Goal: Task Accomplishment & Management: Manage account settings

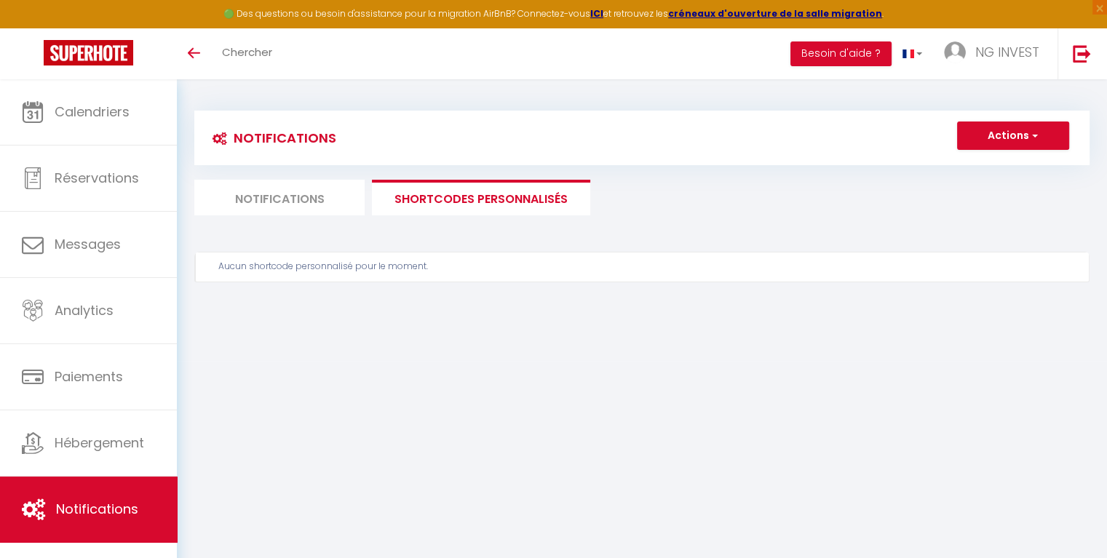
click at [435, 200] on li "SHORTCODES PERSONNALISÉS" at bounding box center [481, 198] width 218 height 36
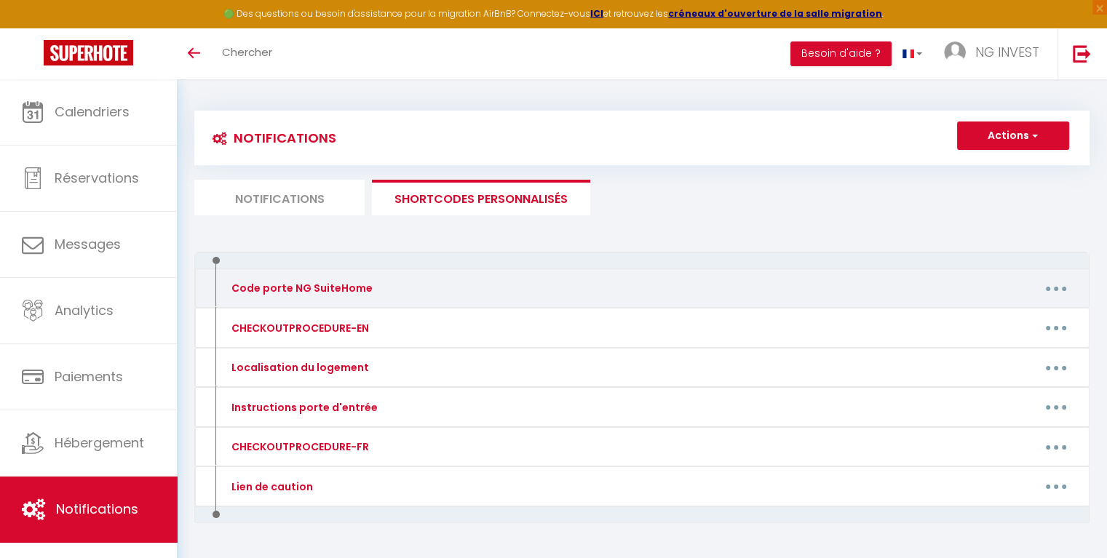
click at [1048, 288] on button "button" at bounding box center [1056, 288] width 41 height 23
click at [996, 320] on link "Editer" at bounding box center [1018, 321] width 108 height 25
type input "Code porte NG SuiteHome"
type textarea "Code porte NG SuiteHome [RENTALDOOR:CODE]"
type textarea "Voici les codes : ~ Code porte d'entrée : #8888# ~ Boîte à clés porte 1 : 7541 …"
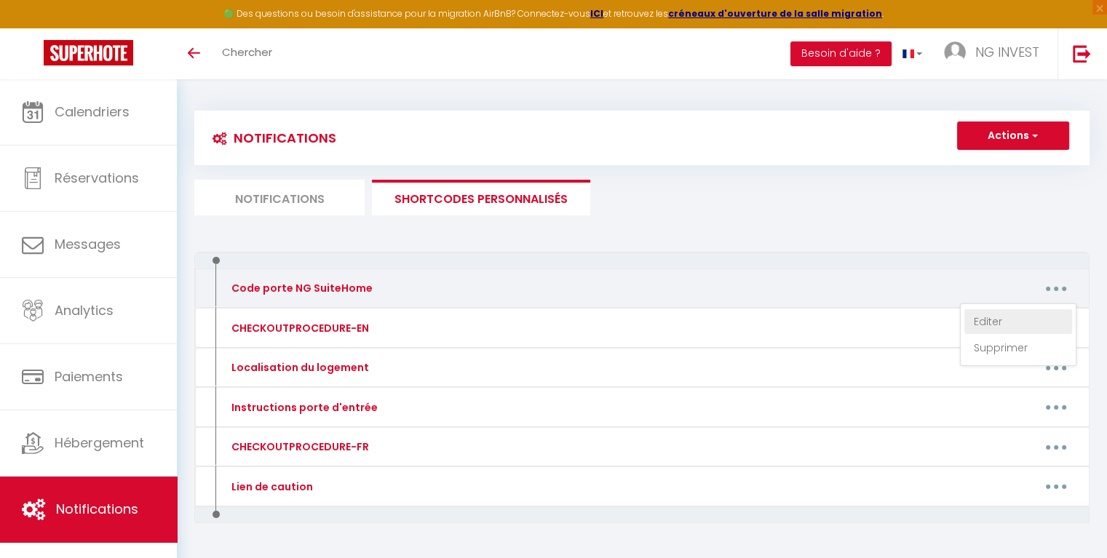
type textarea "Voici les codes : ~ Code porte d'entrée : #8888# ~ Boîte à clés porte 4 : 8054 …"
type textarea "Voici les codes : ~ Code porte d'entrée : #8888# ~ Boîte à clés porte 5 : 3655 …"
type textarea "Voici les codes : ~ Code porte d'entrée : #8888# ~ Boîte à clés porte 6 : 6098 …"
type textarea "Voici les codes : ~ Code porte d'entrée : #8888# ~ Boîte à clés porte 7 : 4509 …"
type textarea "Voici les codes : ~ Code porte d'entrée : #8888# ~ Boîte à clés porte 8 : 1475 …"
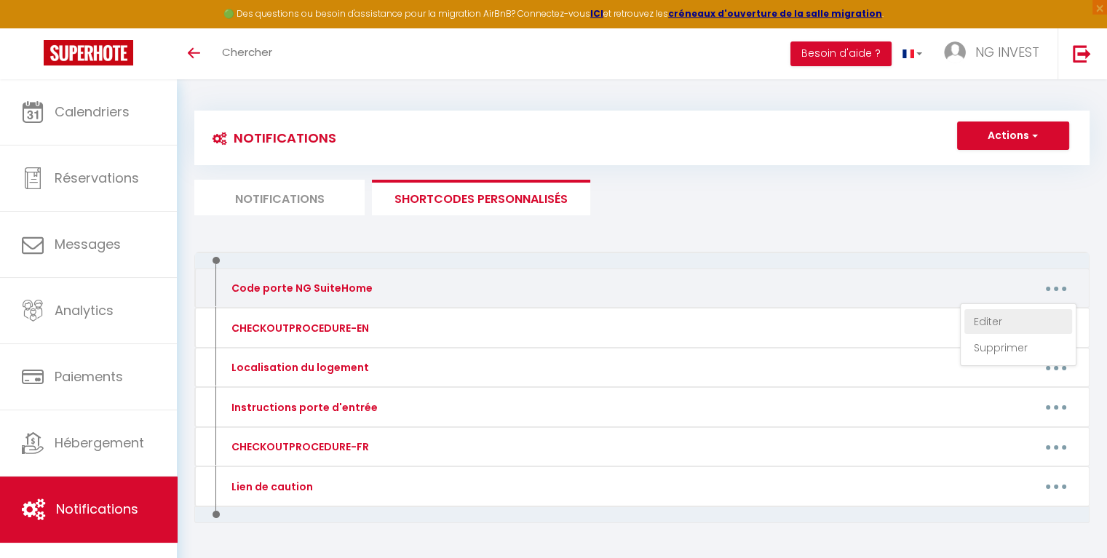
type textarea "Voici les codes : ~ Code porte d'entrée : #8888# ~ Boîte à clés porte 9 : 4525 …"
type textarea "Voici les codes : ~ Code porte d'entrée : #8888# ~ Boîte à clés porte 10 : 6584…"
type textarea "Code porte d'entrée : 3535# Code Boîte à clés chambre 2 : 9685 ID Wifi : GITNOR…"
type textarea "Code porte d'entrée : 3535# Code Boîte à clés chambre 3 : 3908 ID Wifi : GITNOR…"
type textarea "Code porte d'entrée : 3535# Code Boîte à clés chambre 1 : 2468 ID Wifi : GITNOR…"
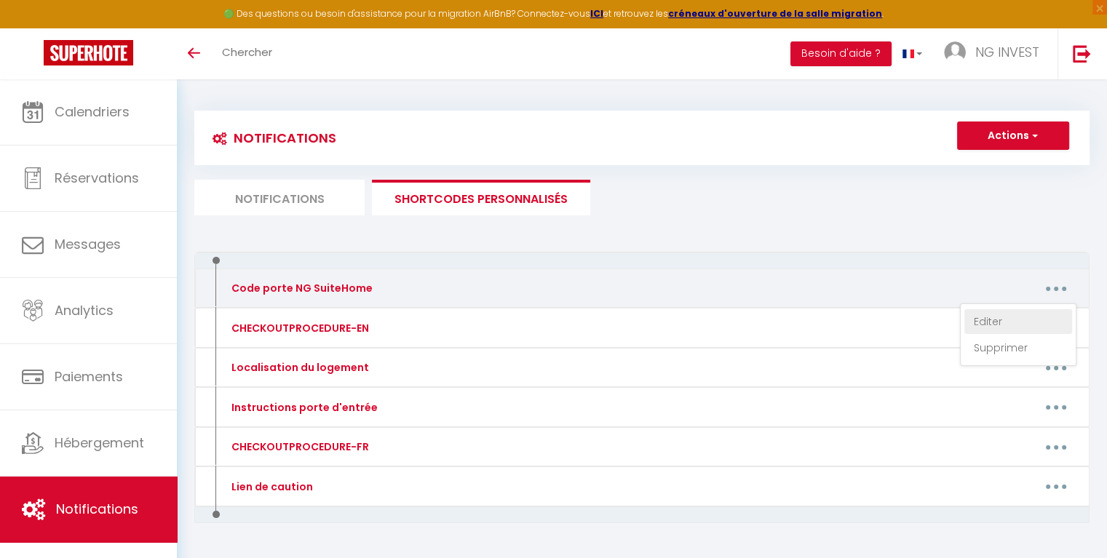
type textarea "Code porte d'entrée : #1214# Code Boîte à clés chambre 3 : 8042 ID Wifi : GITNO…"
type textarea "Code porte d'entrée : #1214# Code Boîte à clés porte 8 : 2143 ID Wifi : GITNOR5…"
type textarea "Code porte d'entrée : #1214# Code Boîte à clés chambre 1 : 9168 ID Wifi : GITNO…"
type textarea "Code porte d'entrée : #1214# Code Boîte à clés chambre 2 : 7581 ID Wifi : GITNO…"
type textarea "Code porte d'entrée : #1214# Code Boîte à clés chambre 5 : 9806 ID Wifi : GITNO…"
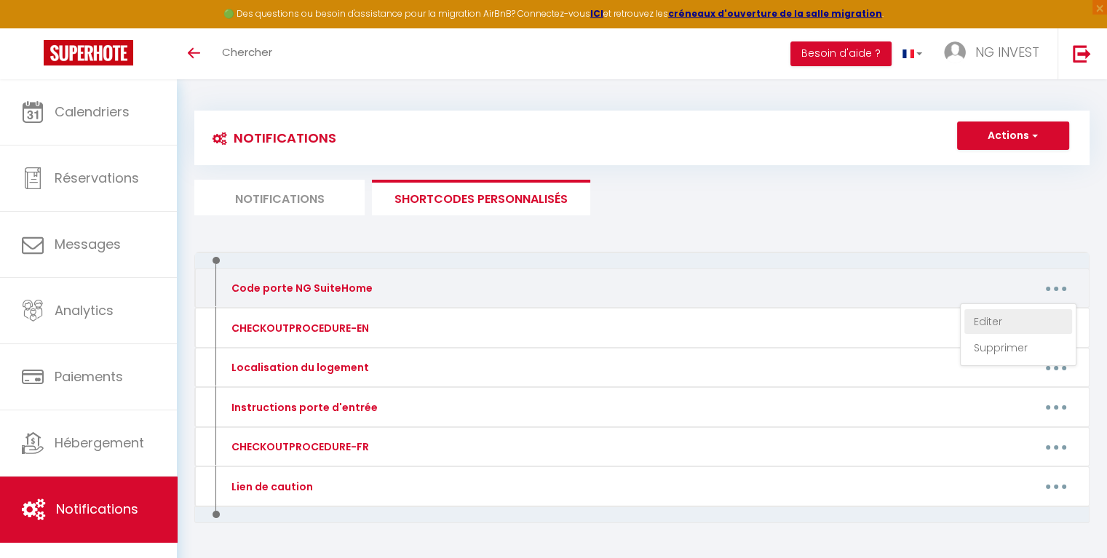
type textarea "Code porte d'entrée : #1214# Code Boîte à clés chambre 4 : 9084 ID Wifi : GITNO…"
type textarea "Code porte d'entrée : #1214# Code Boîte à clés chambre 6 : 1458 ID Wifi : GITNO…"
type textarea "Code porte d'entrée : #1214# Code Boîte à clés chambre 7 : 4323 ID Wifi : GITNO…"
type textarea "Code porte d'entrée : 548631# Code Boite à clés chambre 1 : 5668 ID Wifi : NGSU…"
type textarea "Code porte d'entrée : 548631# Code Boite à clés chambre 2 : 9175 ID Wifi : NGSU…"
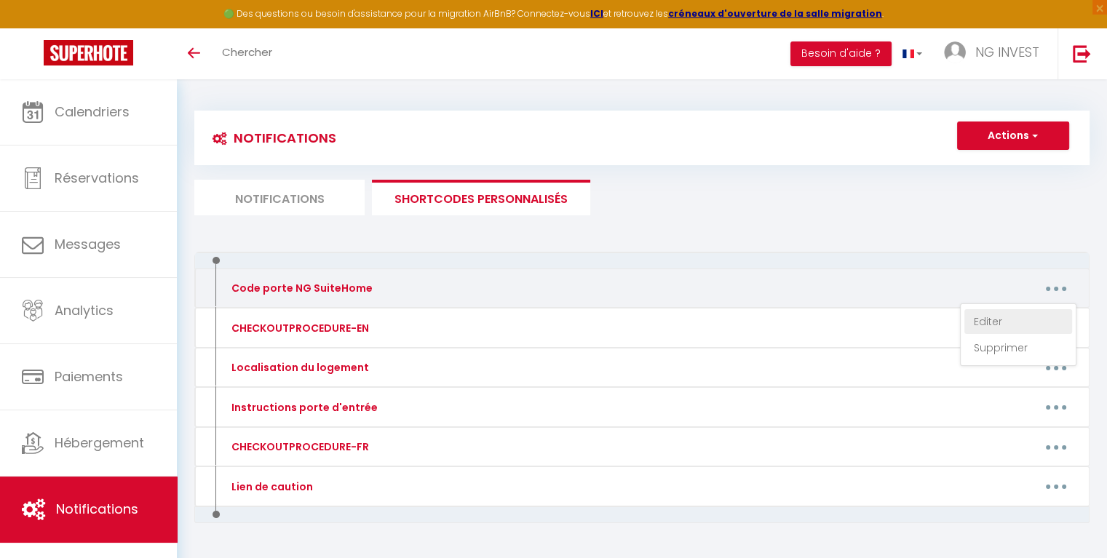
type textarea "Code porte d'entrée : 548631# Code Boite à clés chambre 3 : 7463 ID Wifi : NGSU…"
type textarea "Code porte d'entrée bâtiment : appuyer sur le symbole 'card' puis entrer le cod…"
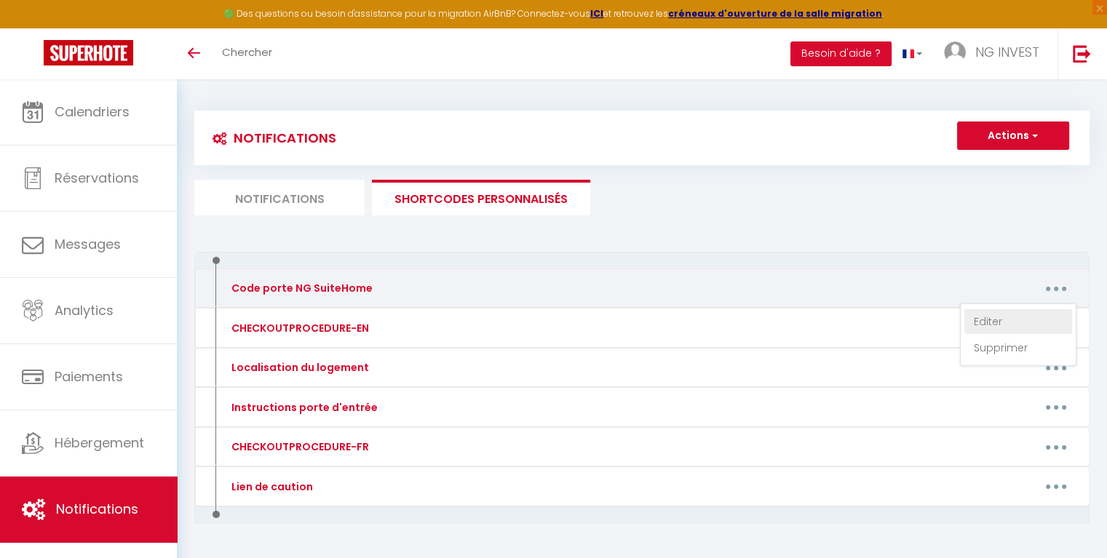
type textarea "Code porte d'entrée bâtiment : appuyer sur le symbole 'card' puis entrer le cod…"
type textarea "Code porte d'entrée immeuble : 429856# Code porte chambre 5 : [RENTALDOOR:CODE]…"
type textarea "Code porte d'entrée bâtiment : appuyer sur le symbole 'card' puis entrer le cod…"
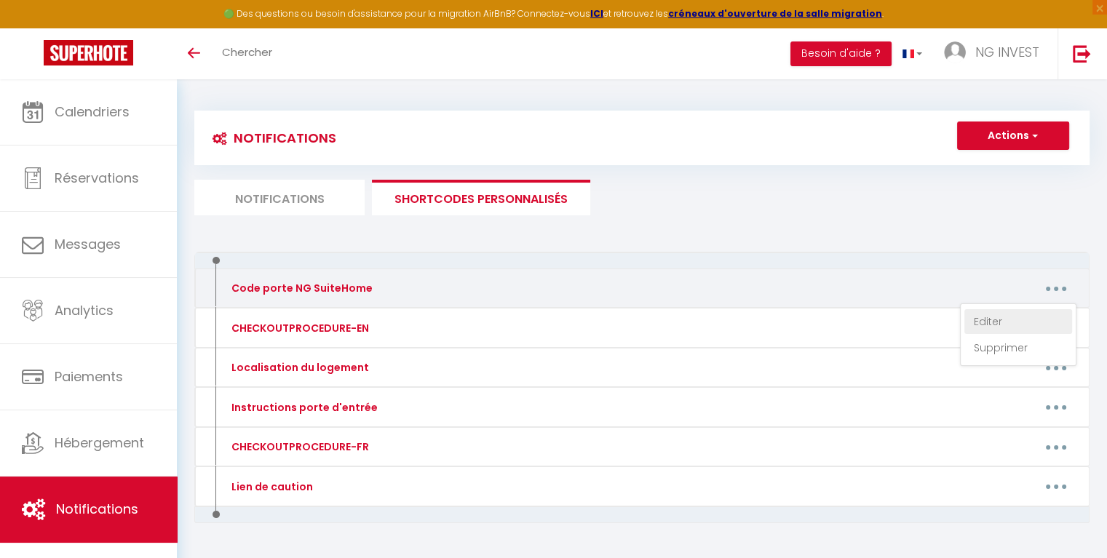
type textarea "Code porte d'entrée bâtiment : appuyer sur le symbole 'card' puis entrer le cod…"
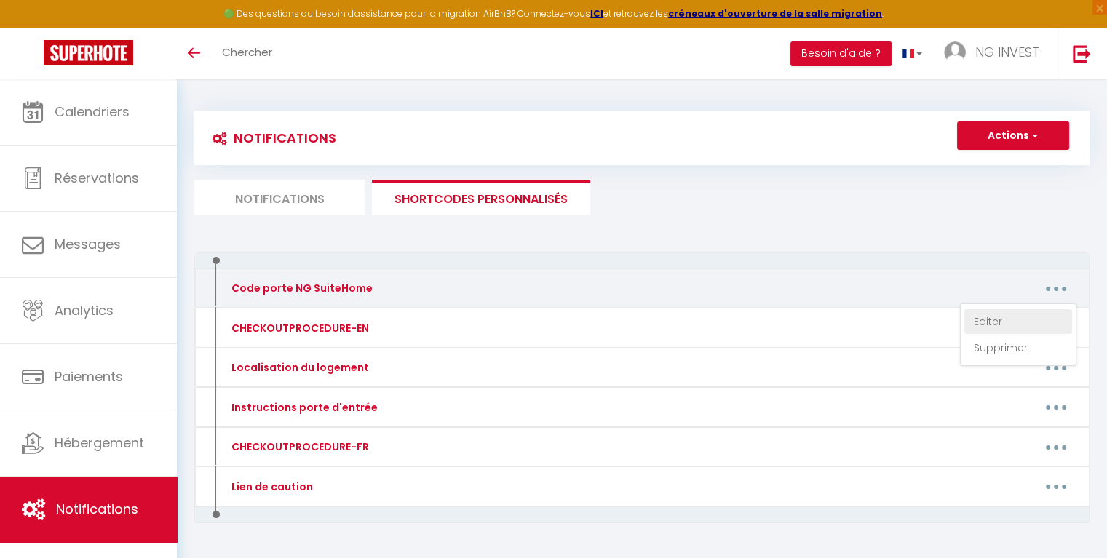
type textarea "Code porte d'entrée bâtiment : appuyer sur le symbole 'card' puis entrer le cod…"
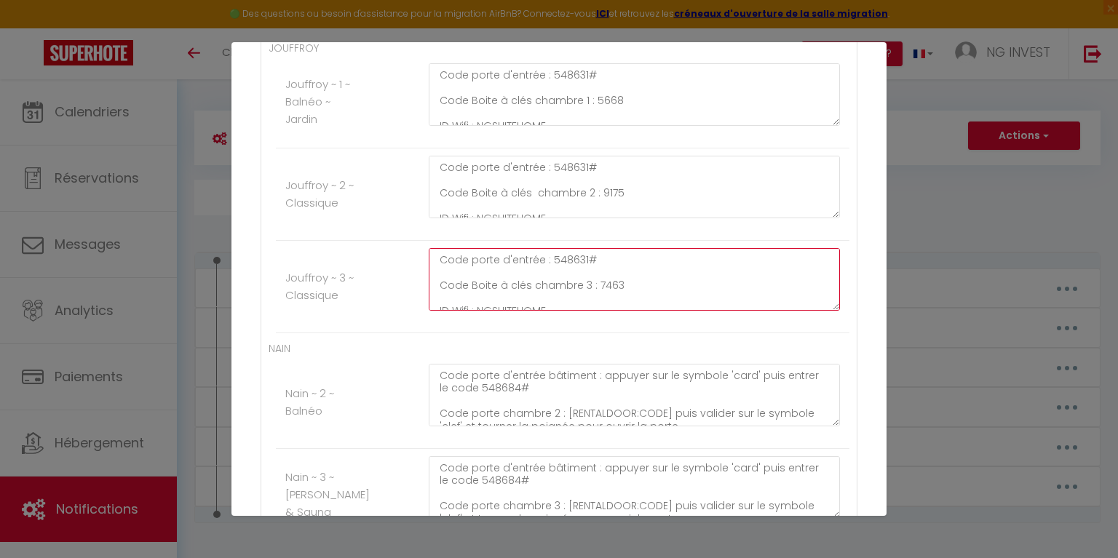
click at [619, 269] on textarea "Code porte d'entrée : 548631# Code Boite à clés chambre 3 : 7463 ID Wifi : NGSU…" at bounding box center [634, 279] width 411 height 63
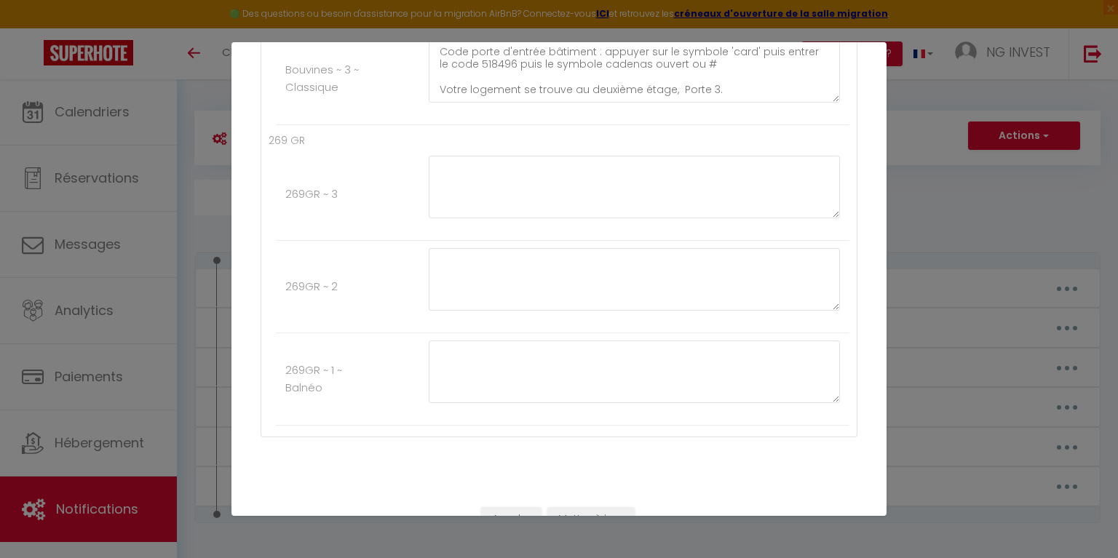
scroll to position [5444, 0]
type textarea "Code porte d'entrée : 548631# Code Boite à clés chambre 3 : 5175 ID Wifi : NGSU…"
click at [579, 503] on button "Mettre à jour" at bounding box center [590, 515] width 87 height 25
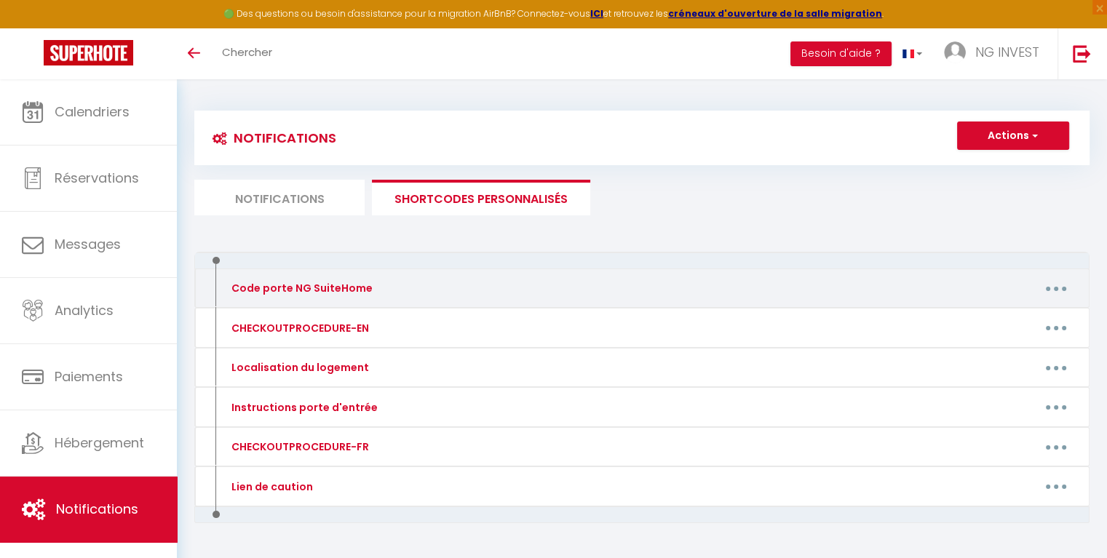
click at [1049, 284] on button "button" at bounding box center [1056, 288] width 41 height 23
click at [979, 317] on link "Editer" at bounding box center [1018, 321] width 108 height 25
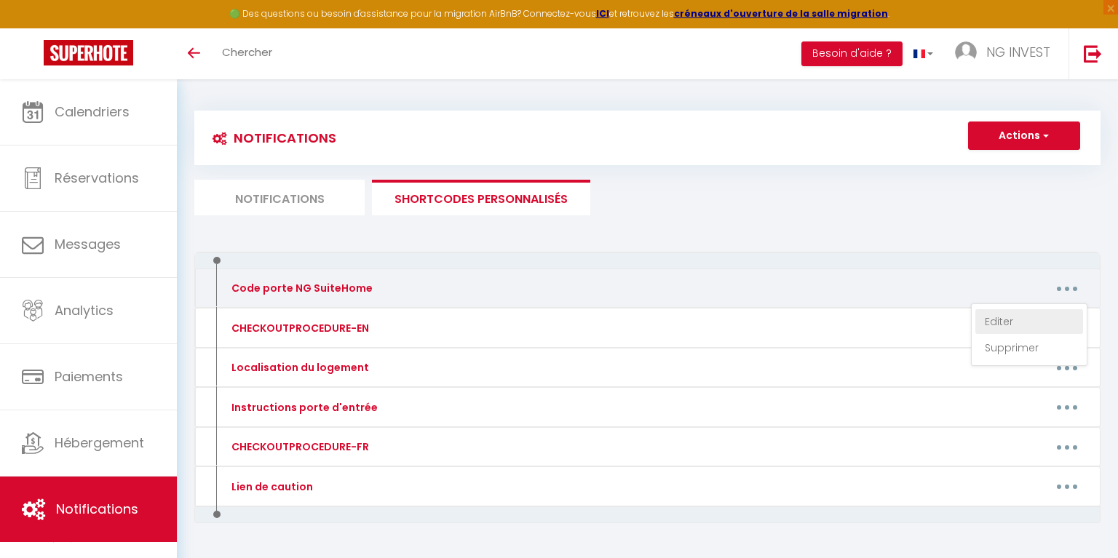
type input "Code porte NG SuiteHome"
type textarea "Code porte NG SuiteHome [RENTALDOOR:CODE]"
type textarea "Voici les codes : ~ Code porte d'entrée : #8888# ~ Boîte à clés porte 1 : 7541 …"
type textarea "Voici les codes : ~ Code porte d'entrée : #8888# ~ Boîte à clés porte 4 : 8054 …"
type textarea "Voici les codes : ~ Code porte d'entrée : #8888# ~ Boîte à clés porte 5 : 3655 …"
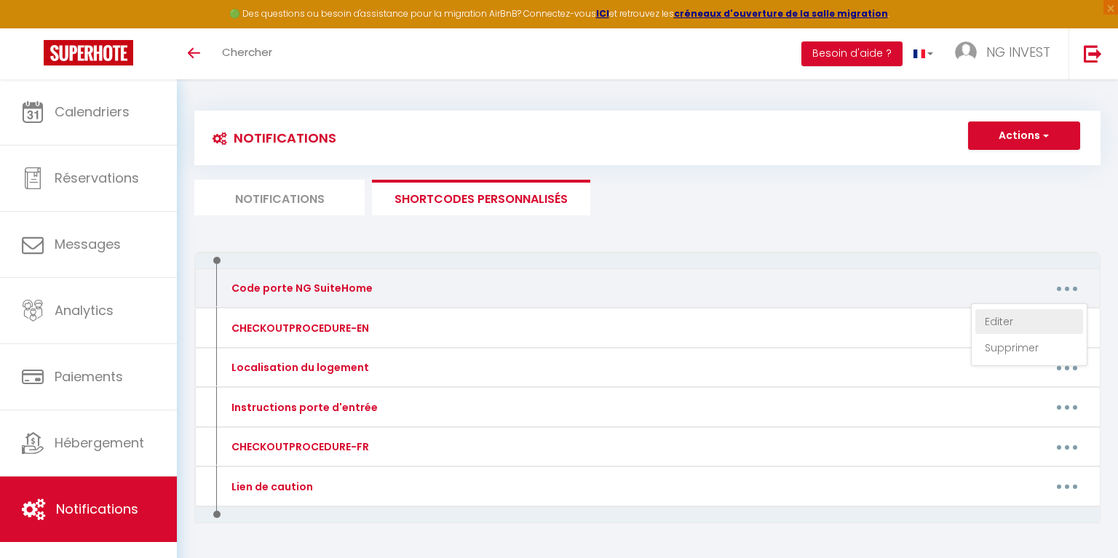
type textarea "Voici les codes : ~ Code porte d'entrée : #8888# ~ Boîte à clés porte 6 : 6098 …"
type textarea "Voici les codes : ~ Code porte d'entrée : #8888# ~ Boîte à clés porte 7 : 4509 …"
type textarea "Voici les codes : ~ Code porte d'entrée : #8888# ~ Boîte à clés porte 8 : 1475 …"
type textarea "Voici les codes : ~ Code porte d'entrée : #8888# ~ Boîte à clés porte 9 : 4525 …"
type textarea "Voici les codes : ~ Code porte d'entrée : #8888# ~ Boîte à clés porte 10 : 6584…"
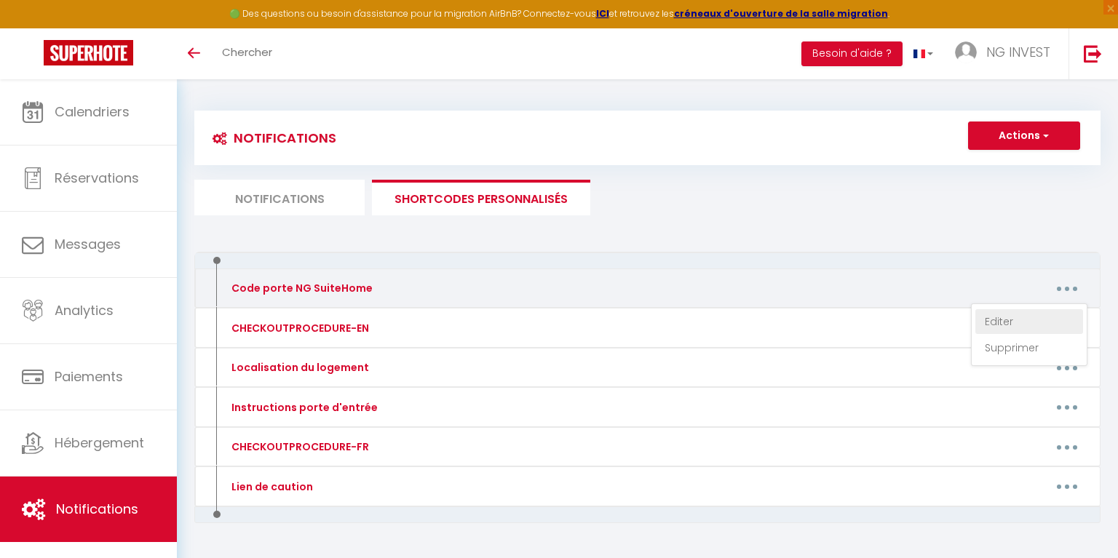
type textarea "Code porte d'entrée : 3535# Code Boîte à clés chambre 2 : 9685 ID Wifi : GITNOR…"
type textarea "Code porte d'entrée : 3535# Code Boîte à clés chambre 3 : 3908 ID Wifi : GITNOR…"
type textarea "Code porte d'entrée : 3535# Code Boîte à clés chambre 1 : 2468 ID Wifi : GITNOR…"
type textarea "Code porte d'entrée : #1214# Code Boîte à clés chambre 3 : 8042 ID Wifi : GITNO…"
type textarea "Code porte d'entrée : #1214# Code Boîte à clés porte 8 : 2143 ID Wifi : GITNOR5…"
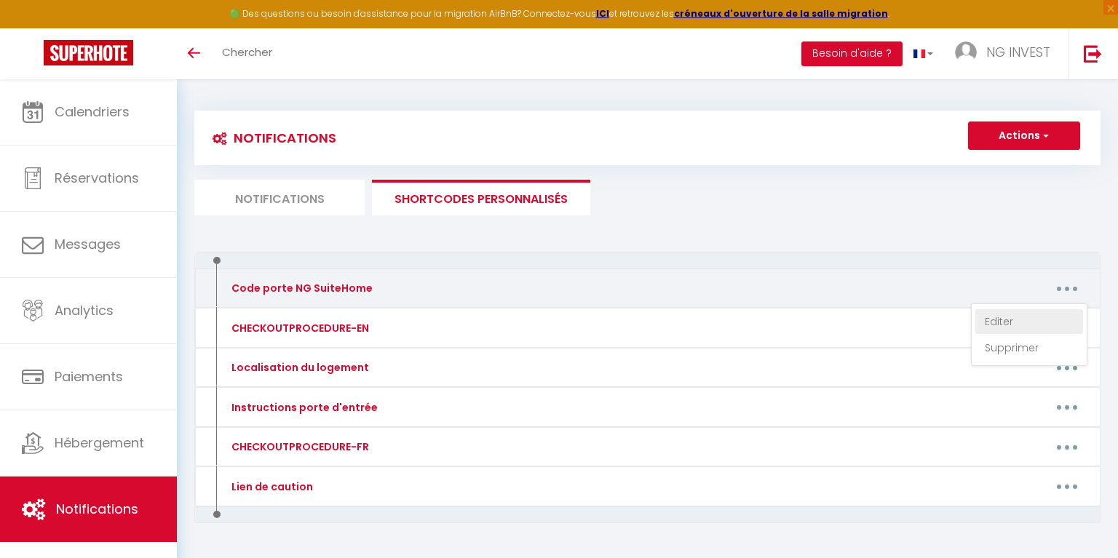
type textarea "Code porte d'entrée : #1214# Code Boîte à clés chambre 1 : 9168 ID Wifi : GITNO…"
type textarea "Code porte d'entrée : #1214# Code Boîte à clés chambre 2 : 7581 ID Wifi : GITNO…"
type textarea "Code porte d'entrée : #1214# Code Boîte à clés chambre 5 : 9806 ID Wifi : GITNO…"
type textarea "Code porte d'entrée : #1214# Code Boîte à clés chambre 4 : 9084 ID Wifi : GITNO…"
type textarea "Code porte d'entrée : #1214# Code Boîte à clés chambre 6 : 1458 ID Wifi : GITNO…"
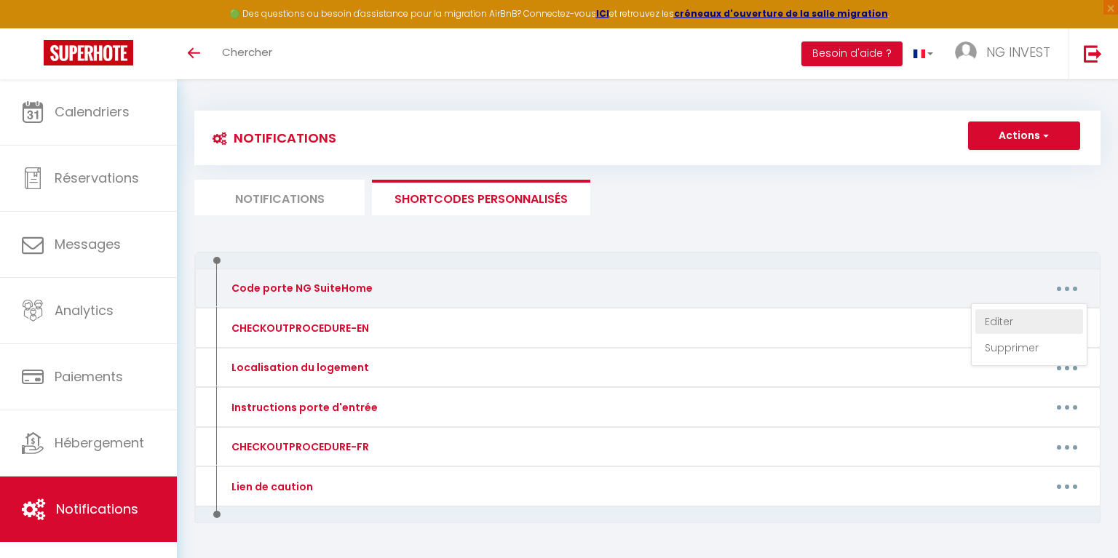
type textarea "Code porte d'entrée : #1214# Code Boîte à clés chambre 7 : 4323 ID Wifi : GITNO…"
type textarea "Code porte d'entrée : 548631# Code Boite à clés chambre 1 : 5668 ID Wifi : NGSU…"
type textarea "Code porte d'entrée : 548631# Code Boite à clés chambre 2 : 9175 ID Wifi : NGSU…"
type textarea "Code porte d'entrée : 548631# Code Boite à clés chambre 3 : 5175 ID Wifi : NGSU…"
type textarea "Code porte d'entrée bâtiment : appuyer sur le symbole 'card' puis entrer le cod…"
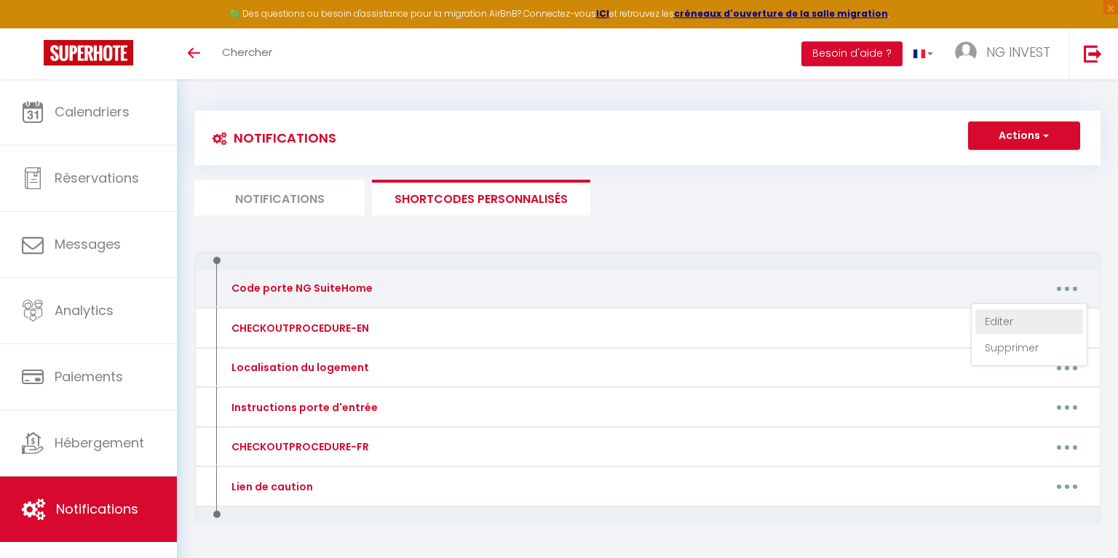
type textarea "Code porte d'entrée bâtiment : appuyer sur le symbole 'card' puis entrer le cod…"
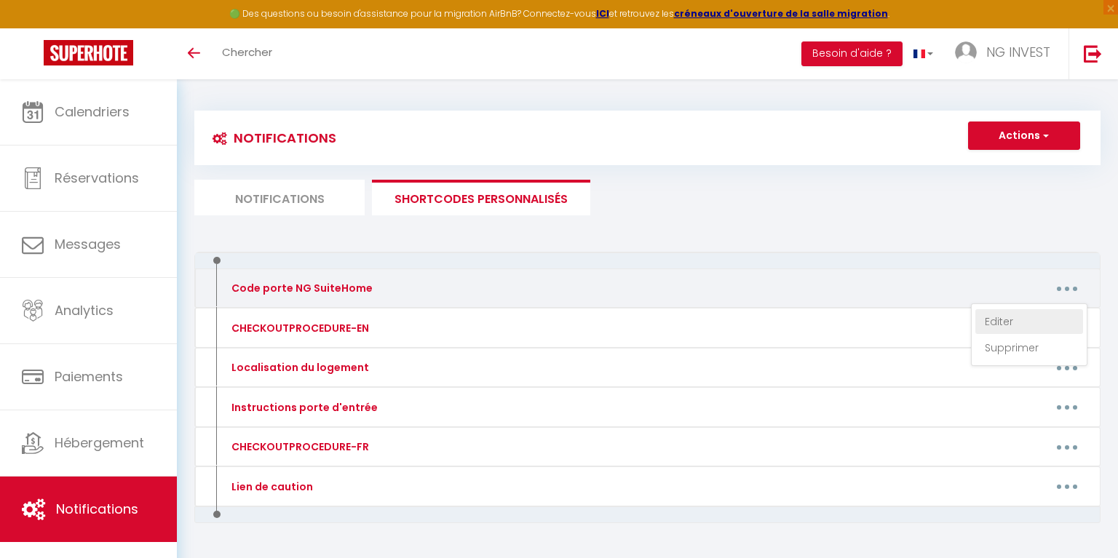
type textarea "Code porte d'entrée immeuble : 429856# Code porte chambre 5 : [RENTALDOOR:CODE]…"
type textarea "Code porte d'entrée bâtiment : appuyer sur le symbole 'card' puis entrer le cod…"
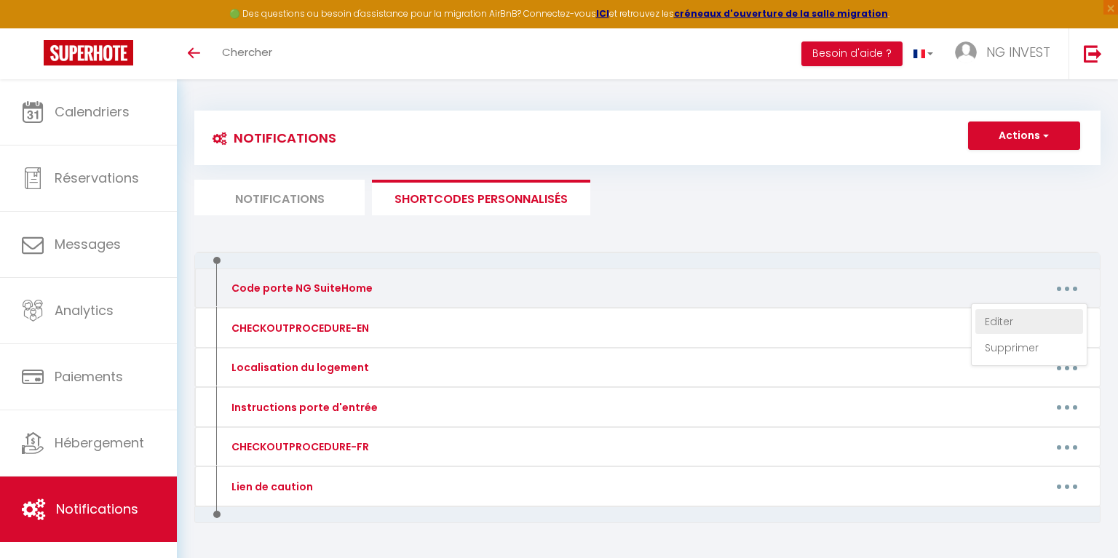
type textarea "Code porte d'entrée bâtiment : appuyer sur le symbole 'card' puis entrer le cod…"
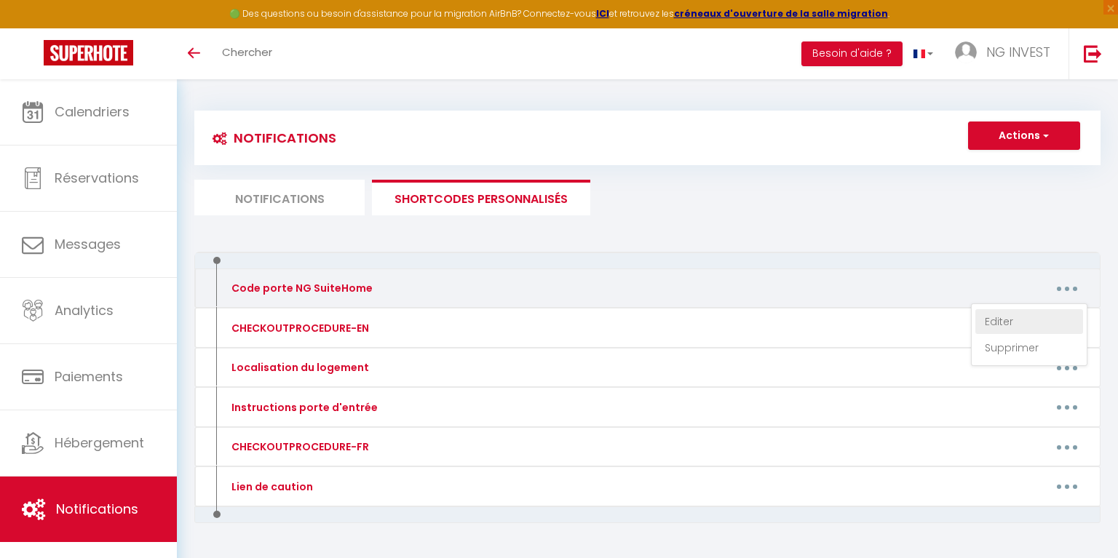
type textarea "Code porte d'entrée bâtiment : appuyer sur le symbole 'card' puis entrer le cod…"
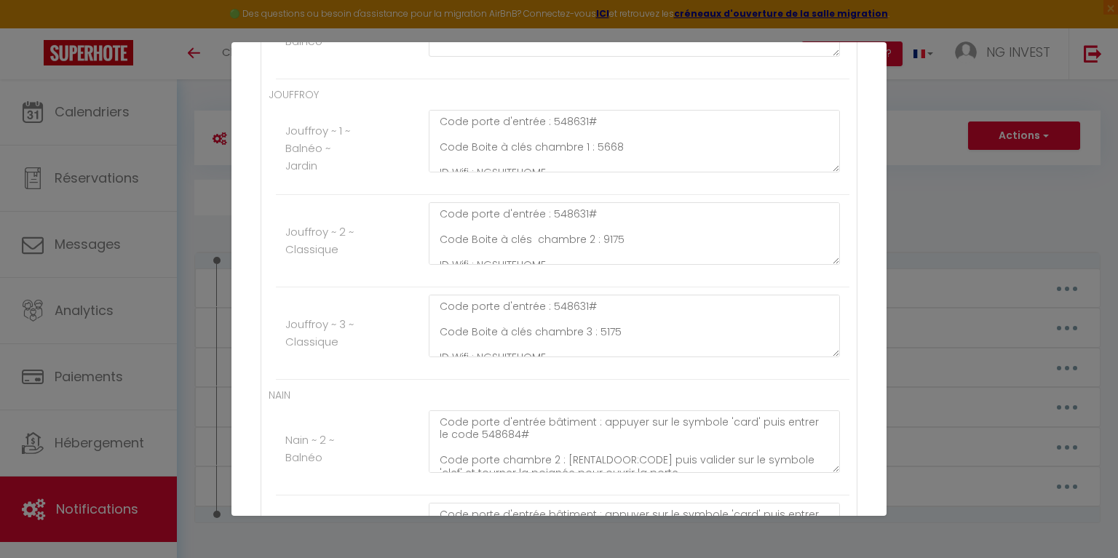
scroll to position [3513, 0]
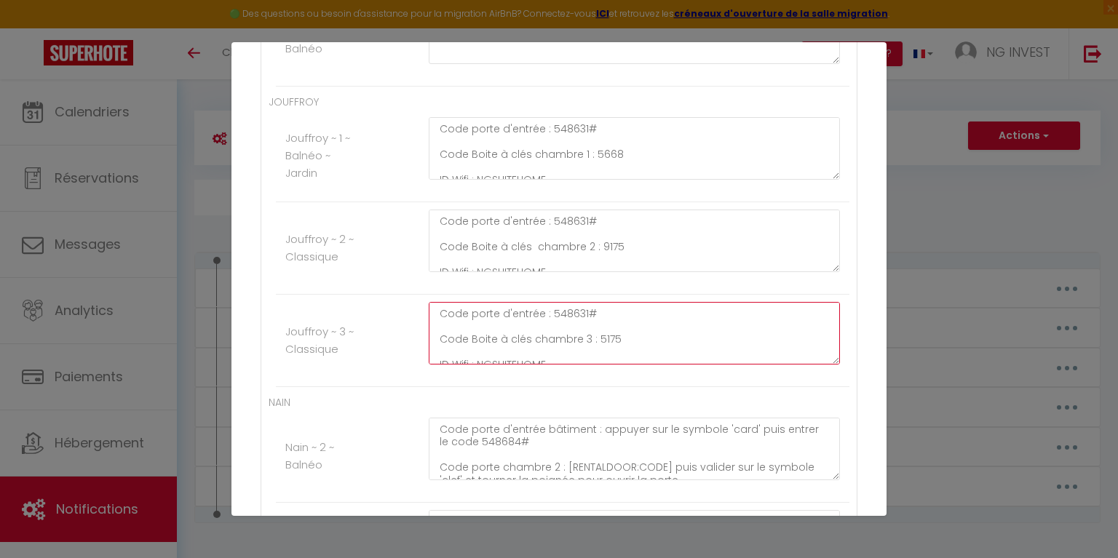
click at [624, 326] on textarea "Code porte d'entrée : 548631# Code Boite à clés chambre 3 : 5175 ID Wifi : NGSU…" at bounding box center [634, 333] width 411 height 63
type textarea "Code porte d'entrée : 548631# Code Boite à clés chambre 3 : 7463 ID Wifi : NGSU…"
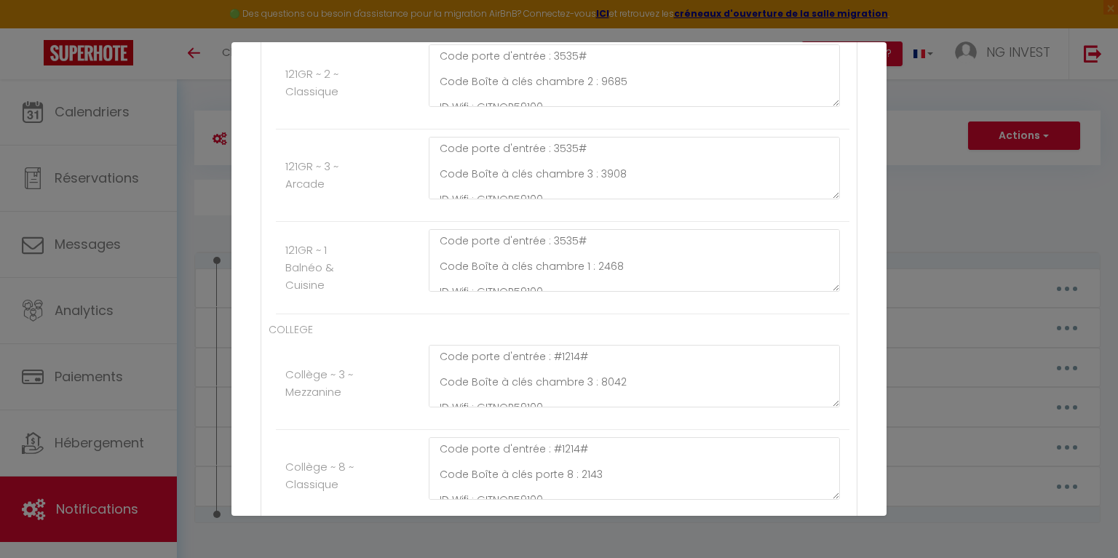
scroll to position [1997, 0]
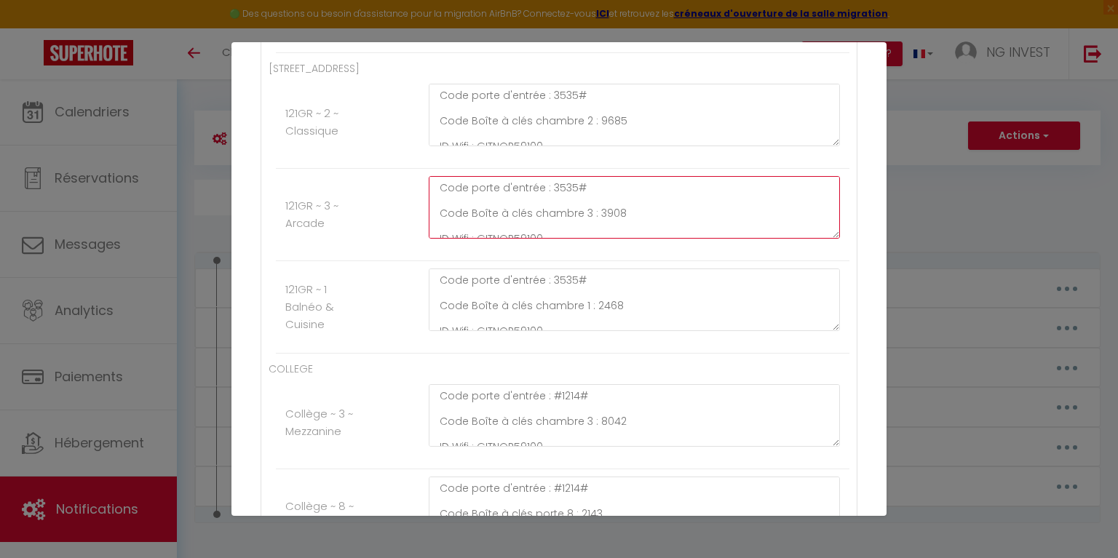
click at [621, 201] on textarea "Code porte d'entrée : 3535# Code Boîte à clés chambre 3 : 3908 ID Wifi : GITNOR…" at bounding box center [634, 207] width 411 height 63
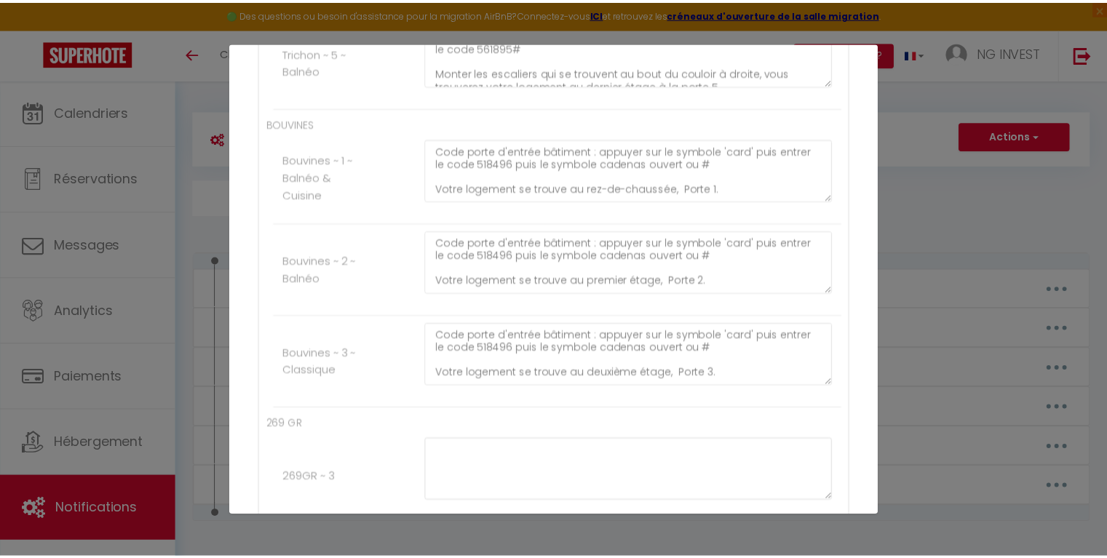
scroll to position [5444, 0]
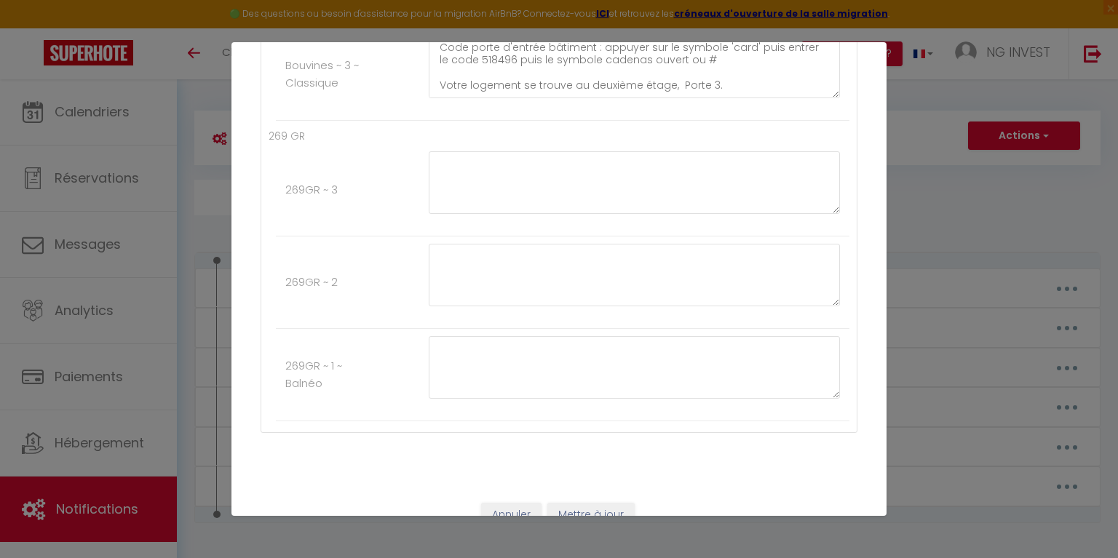
type textarea "Code porte d'entrée : 3535# Code Boîte à clés chambre 3 : 5175 ID Wifi : GITNOR…"
click at [574, 503] on button "Mettre à jour" at bounding box center [590, 515] width 87 height 25
